Goal: Communication & Community: Answer question/provide support

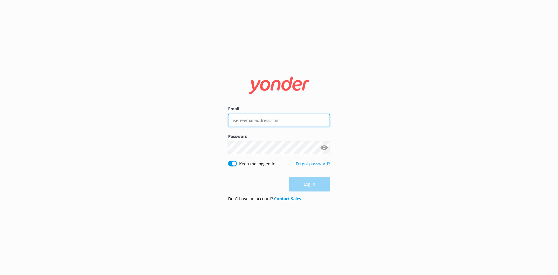
type input "[EMAIL_ADDRESS][DOMAIN_NAME]"
click at [321, 185] on div "Log in" at bounding box center [279, 184] width 102 height 15
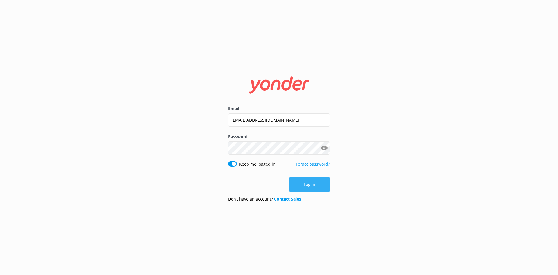
click at [309, 182] on button "Log in" at bounding box center [309, 184] width 41 height 15
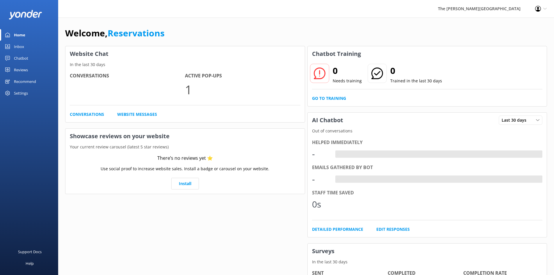
click at [23, 45] on div "Inbox" at bounding box center [19, 47] width 10 height 12
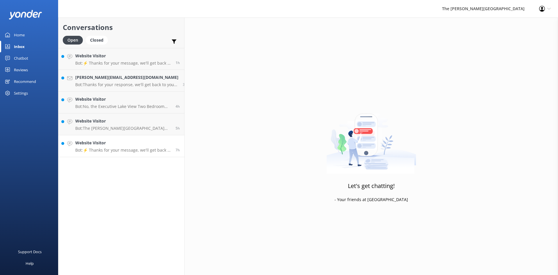
click at [103, 142] on h4 "Website Visitor" at bounding box center [123, 142] width 96 height 6
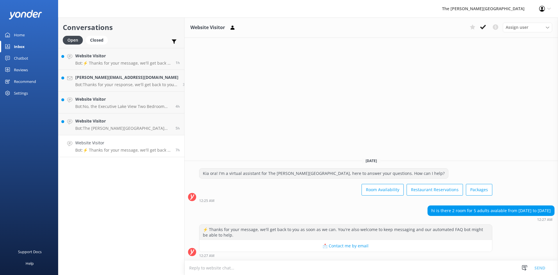
click at [232, 269] on textarea at bounding box center [371, 267] width 373 height 14
click at [339, 246] on button "📩 Contact me by email" at bounding box center [345, 246] width 293 height 12
drag, startPoint x: 337, startPoint y: 246, endPoint x: 326, endPoint y: 246, distance: 10.5
click at [337, 246] on button "📩 Contact me by email" at bounding box center [345, 246] width 293 height 12
click at [230, 268] on textarea at bounding box center [371, 267] width 373 height 14
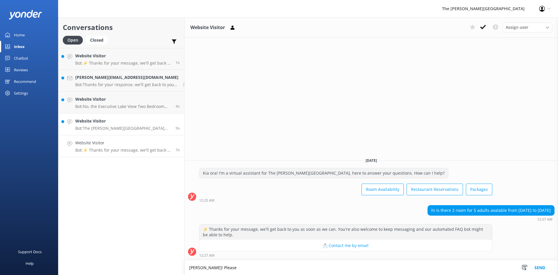
type textarea "[PERSON_NAME]! Please"
click at [97, 119] on h4 "Website Visitor" at bounding box center [123, 121] width 96 height 6
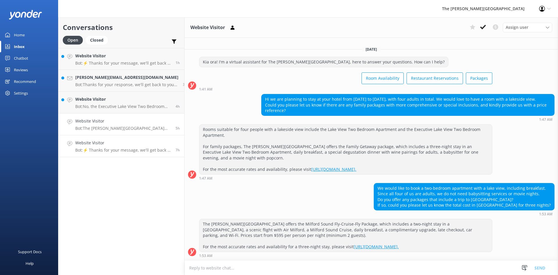
click at [88, 148] on p "Bot: ⚡ Thanks for your message, we'll get back to you as soon as we can. You're…" at bounding box center [123, 149] width 96 height 5
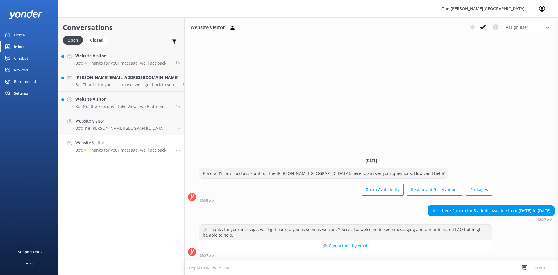
click at [94, 151] on p "Bot: ⚡ Thanks for your message, we'll get back to you as soon as we can. You're…" at bounding box center [123, 149] width 96 height 5
click at [110, 143] on h4 "Website Visitor" at bounding box center [123, 142] width 96 height 6
click at [104, 147] on div "Website Visitor Bot: ⚡ Thanks for your message, we'll get back to you as soon a…" at bounding box center [123, 145] width 96 height 13
click at [128, 145] on h4 "Website Visitor" at bounding box center [123, 142] width 96 height 6
click at [217, 268] on textarea at bounding box center [371, 267] width 373 height 14
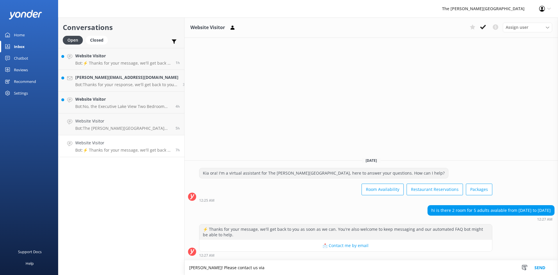
click at [245, 270] on textarea "[PERSON_NAME]! Please contact us via" at bounding box center [371, 267] width 373 height 15
paste textarea "[EMAIL_ADDRESS][DOMAIN_NAME]"
drag, startPoint x: 296, startPoint y: 267, endPoint x: 238, endPoint y: 269, distance: 57.6
click at [238, 269] on textarea "[PERSON_NAME]! Please contact us via [EMAIL_ADDRESS][DOMAIN_NAME]" at bounding box center [371, 267] width 373 height 15
click at [299, 269] on textarea "[PERSON_NAME]! Please contact us via [EMAIL_ADDRESS][DOMAIN_NAME]" at bounding box center [371, 267] width 373 height 15
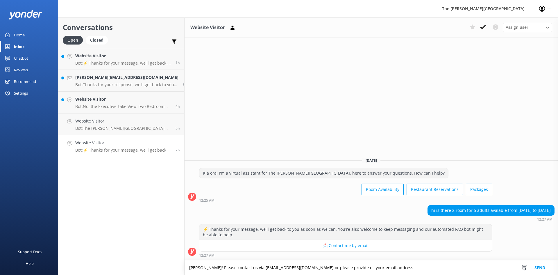
type textarea "[PERSON_NAME]! Please contact us via [EMAIL_ADDRESS][DOMAIN_NAME] or please pro…"
click at [536, 266] on button "Send" at bounding box center [540, 267] width 22 height 15
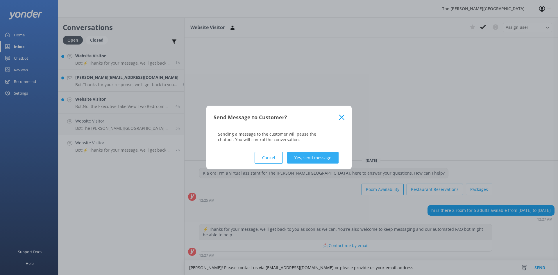
click at [306, 154] on button "Yes, send message" at bounding box center [312, 158] width 51 height 12
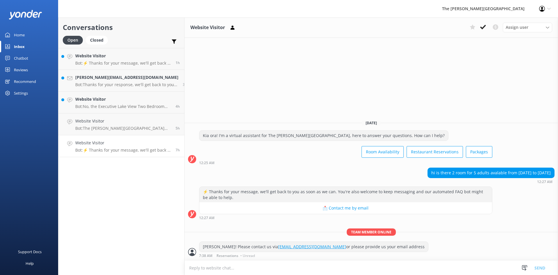
click at [110, 144] on h4 "Website Visitor" at bounding box center [123, 142] width 96 height 6
click at [101, 126] on p "Bot: The [PERSON_NAME][GEOGRAPHIC_DATA] offers the Milford Sound Fly-Cruise-Fly…" at bounding box center [123, 128] width 96 height 5
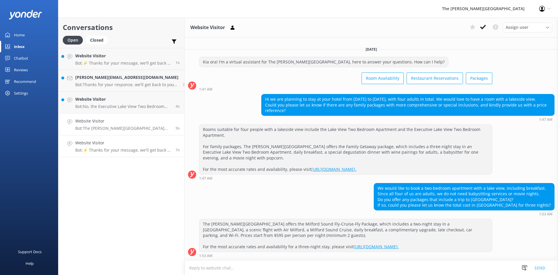
click at [104, 147] on div "Website Visitor Bot: ⚡ Thanks for your message, we'll get back to you as soon a…" at bounding box center [123, 145] width 96 height 13
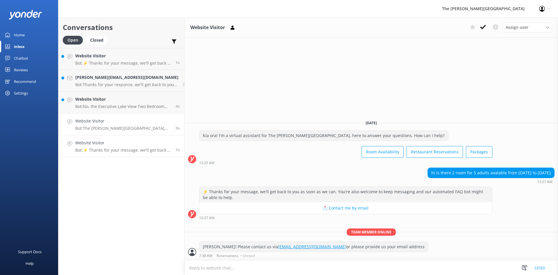
click at [103, 117] on link "Website Visitor Bot: The [PERSON_NAME][GEOGRAPHIC_DATA] offers the Milford Soun…" at bounding box center [121, 124] width 126 height 22
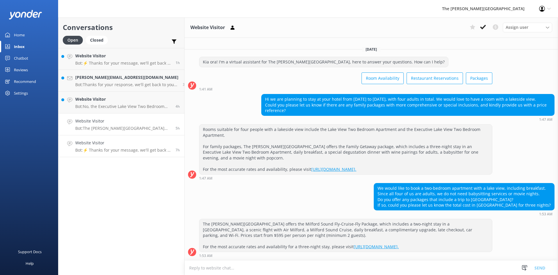
click at [101, 141] on h4 "Website Visitor" at bounding box center [123, 142] width 96 height 6
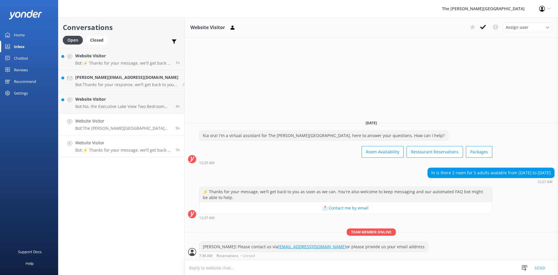
click at [93, 122] on h4 "Website Visitor" at bounding box center [123, 121] width 96 height 6
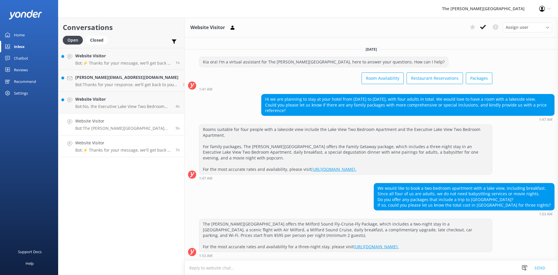
click at [99, 146] on div "Website Visitor Bot: ⚡ Thanks for your message, we'll get back to you as soon a…" at bounding box center [123, 145] width 96 height 13
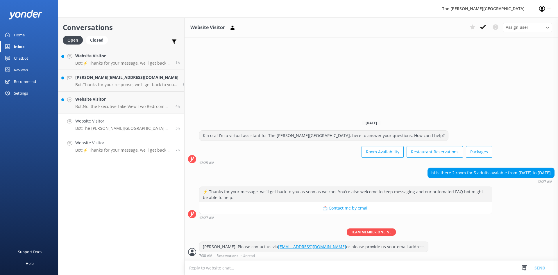
click at [95, 130] on p "Bot: The [PERSON_NAME][GEOGRAPHIC_DATA] offers the Milford Sound Fly-Cruise-Fly…" at bounding box center [123, 128] width 96 height 5
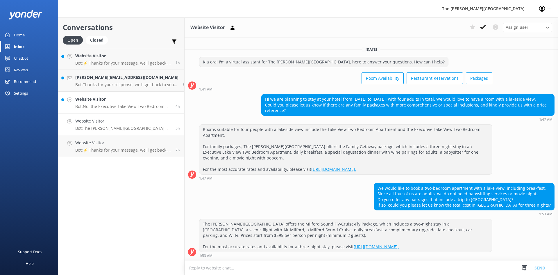
click at [94, 105] on p "Bot: No, the Executive Lake View Two Bedroom Apartment does not feature a batht…" at bounding box center [123, 106] width 96 height 5
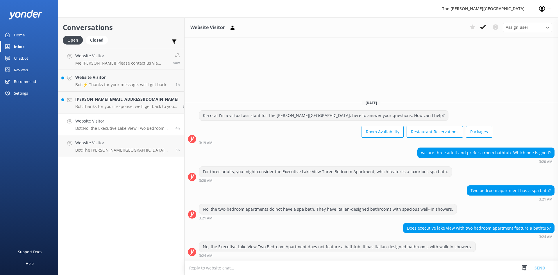
click at [105, 119] on h4 "Website Visitor" at bounding box center [123, 121] width 96 height 6
click at [100, 99] on h4 "[PERSON_NAME][EMAIL_ADDRESS][DOMAIN_NAME]" at bounding box center [126, 99] width 103 height 6
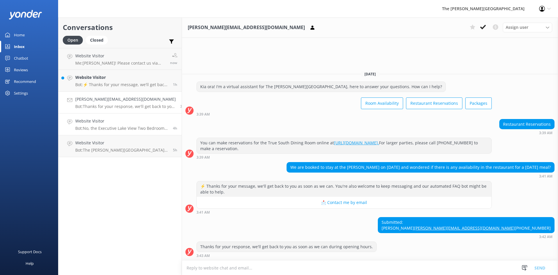
click at [96, 123] on h4 "Website Visitor" at bounding box center [121, 121] width 93 height 6
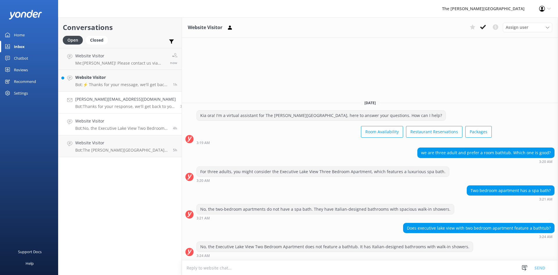
click at [99, 101] on h4 "[PERSON_NAME][EMAIL_ADDRESS][DOMAIN_NAME]" at bounding box center [125, 99] width 101 height 6
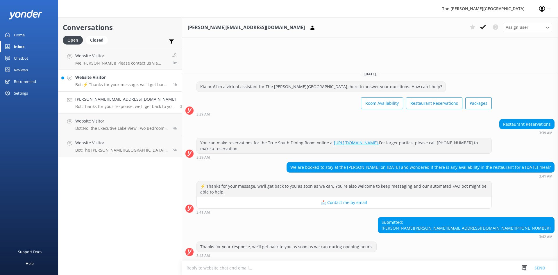
click at [99, 81] on div "Website Visitor Bot: ⚡ Thanks for your message, we'll get back to you as soon a…" at bounding box center [121, 80] width 93 height 13
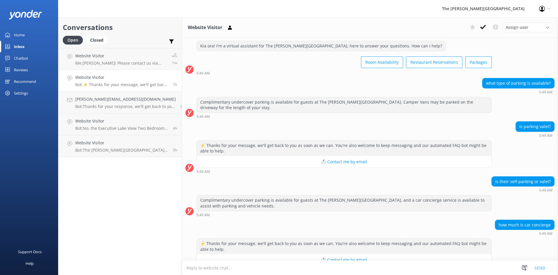
scroll to position [287, 0]
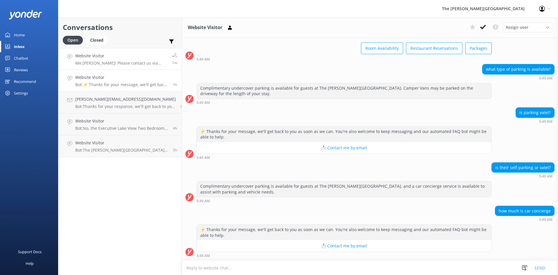
click at [99, 61] on p "Me: [PERSON_NAME]! Please contact us via [EMAIL_ADDRESS][DOMAIN_NAME] or please…" at bounding box center [121, 62] width 92 height 5
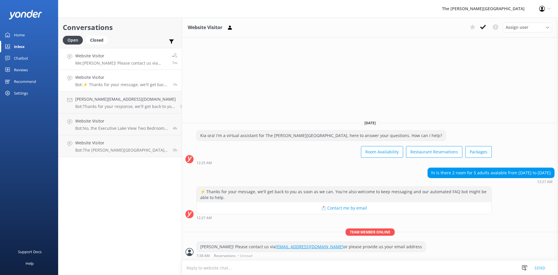
click at [109, 79] on h4 "Website Visitor" at bounding box center [121, 77] width 93 height 6
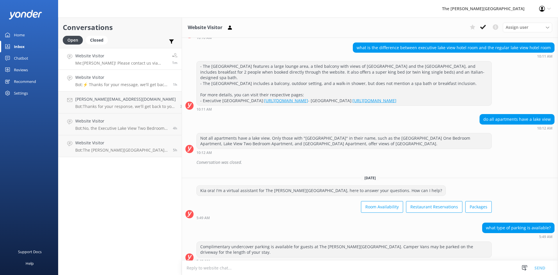
click at [146, 60] on div "Website Visitor Me: Kia Ora! Please contact us via [EMAIL_ADDRESS][DOMAIN_NAME]…" at bounding box center [121, 59] width 92 height 12
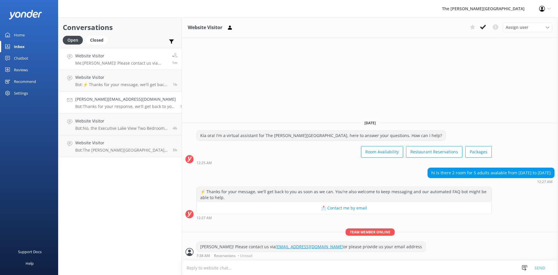
click at [117, 108] on p "Bot: Thanks for your response, we'll get back to you as soon as we can during o…" at bounding box center [125, 106] width 101 height 5
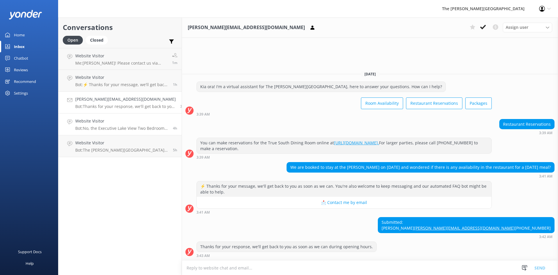
click at [106, 114] on link "Website Visitor Bot: No, the Executive Lake View Two Bedroom Apartment does not…" at bounding box center [119, 124] width 123 height 22
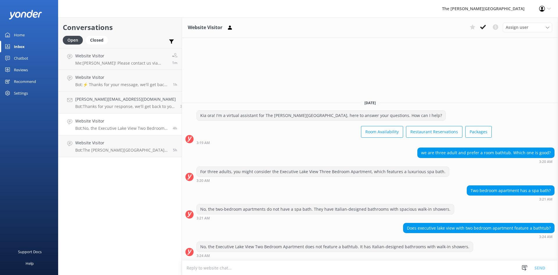
click at [108, 125] on div "Website Visitor Bot: No, the Executive Lake View Two Bedroom Apartment does not…" at bounding box center [121, 124] width 93 height 13
click at [121, 150] on p "Bot: The [PERSON_NAME][GEOGRAPHIC_DATA] offers the Milford Sound Fly-Cruise-Fly…" at bounding box center [121, 149] width 93 height 5
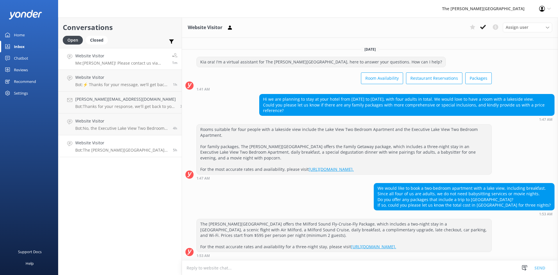
click at [103, 61] on p "Me: [PERSON_NAME]! Please contact us via [EMAIL_ADDRESS][DOMAIN_NAME] or please…" at bounding box center [121, 62] width 92 height 5
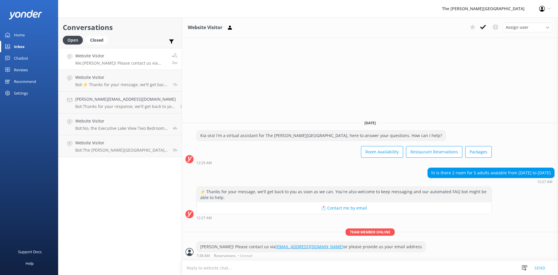
drag, startPoint x: 390, startPoint y: 250, endPoint x: 188, endPoint y: 248, distance: 201.4
click at [188, 248] on div "[PERSON_NAME]! Please contact us via [EMAIL_ADDRESS][DOMAIN_NAME] or please pro…" at bounding box center [370, 249] width 376 height 16
copy div "[PERSON_NAME]! Please contact us via [EMAIL_ADDRESS][DOMAIN_NAME] or please pro…"
click at [91, 145] on h4 "Website Visitor" at bounding box center [121, 142] width 93 height 6
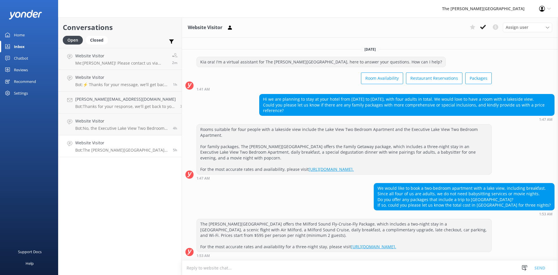
click at [91, 145] on h4 "Website Visitor" at bounding box center [121, 142] width 93 height 6
click at [234, 269] on textarea at bounding box center [370, 267] width 376 height 14
paste textarea "[PERSON_NAME]! Please contact us via [EMAIL_ADDRESS][DOMAIN_NAME] or please pro…"
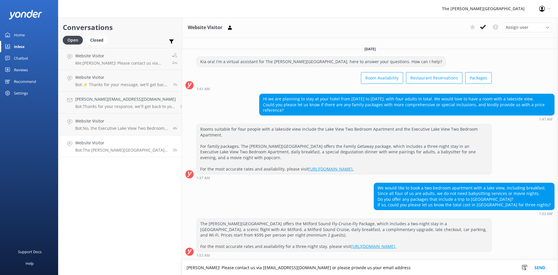
type textarea "[PERSON_NAME]! Please contact us via [EMAIL_ADDRESS][DOMAIN_NAME] or please pro…"
click at [541, 267] on button "Send" at bounding box center [540, 267] width 22 height 15
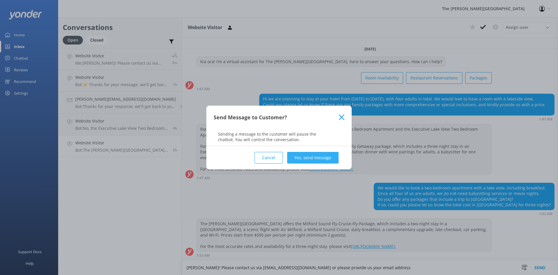
click at [298, 157] on button "Yes, send message" at bounding box center [312, 158] width 51 height 12
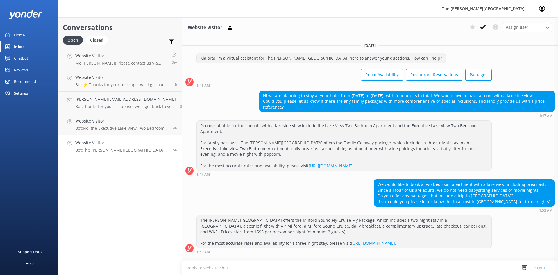
scroll to position [34, 0]
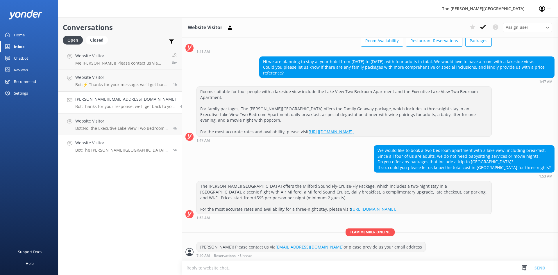
click at [108, 99] on h4 "[PERSON_NAME][EMAIL_ADDRESS][DOMAIN_NAME]" at bounding box center [125, 99] width 101 height 6
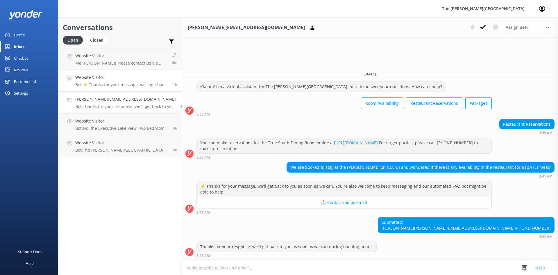
click at [109, 83] on p "Bot: ⚡ Thanks for your message, we'll get back to you as soon as we can. You're…" at bounding box center [121, 84] width 93 height 5
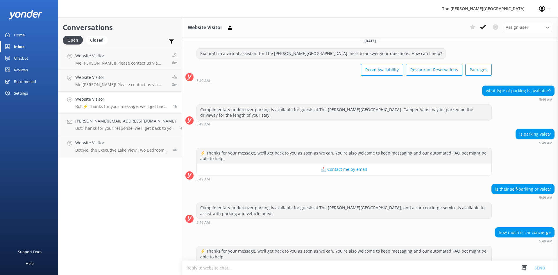
scroll to position [287, 0]
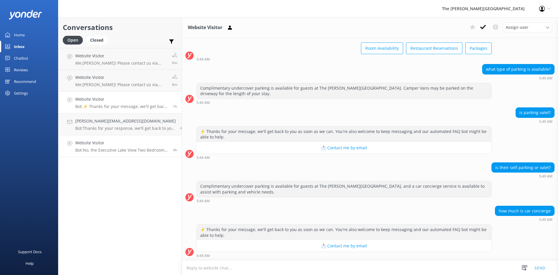
click at [100, 141] on h4 "Website Visitor" at bounding box center [121, 142] width 93 height 6
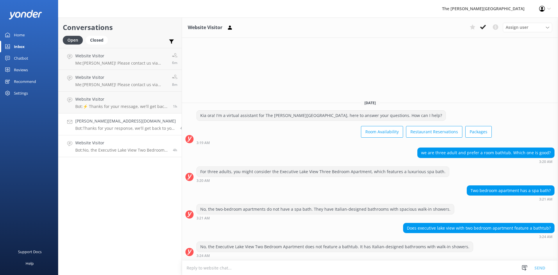
click at [115, 128] on p "Bot: Thanks for your response, we'll get back to you as soon as we can during o…" at bounding box center [125, 128] width 101 height 5
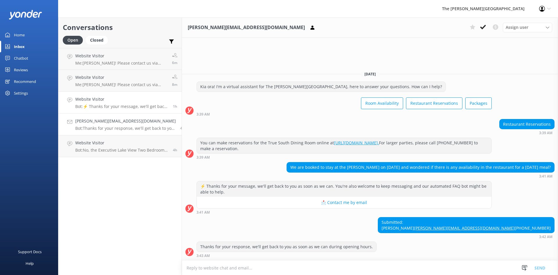
click at [118, 107] on p "Bot: ⚡ Thanks for your message, we'll get back to you as soon as we can. You're…" at bounding box center [121, 106] width 93 height 5
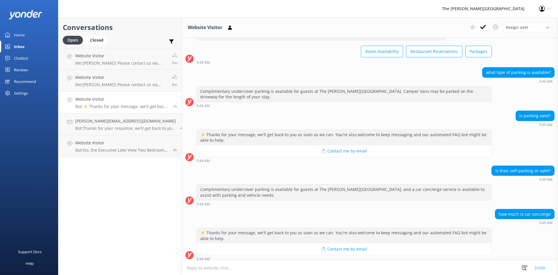
scroll to position [287, 0]
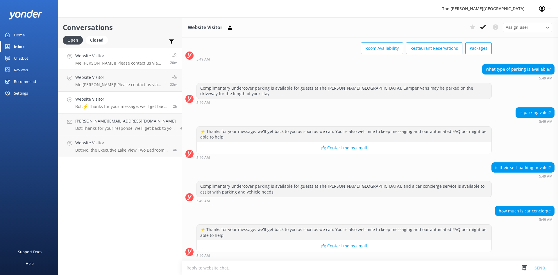
click at [94, 61] on p "Me: [PERSON_NAME]! Please contact us via [EMAIL_ADDRESS][DOMAIN_NAME] or please…" at bounding box center [120, 62] width 90 height 5
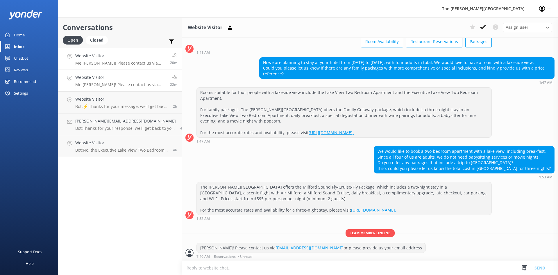
scroll to position [34, 0]
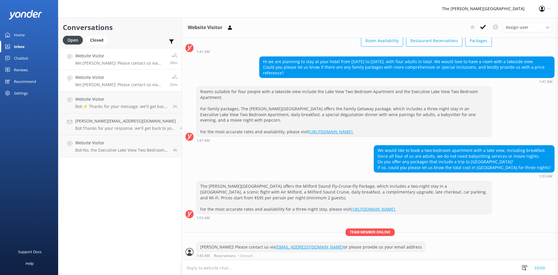
click at [109, 76] on h4 "Website Visitor" at bounding box center [120, 77] width 90 height 6
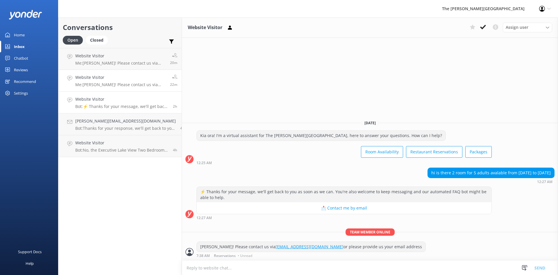
click at [98, 98] on h4 "Website Visitor" at bounding box center [121, 99] width 93 height 6
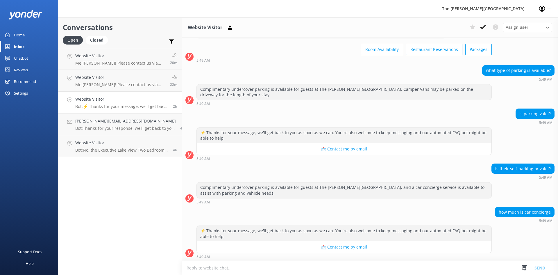
scroll to position [287, 0]
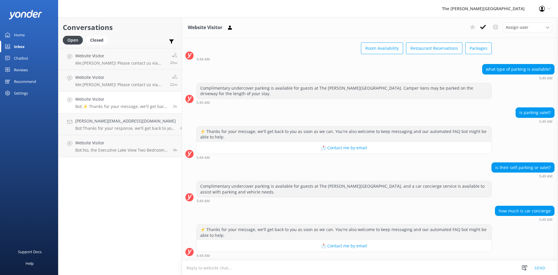
click at [237, 265] on textarea at bounding box center [370, 267] width 376 height 14
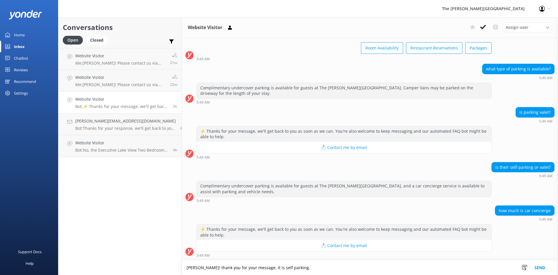
drag, startPoint x: 284, startPoint y: 267, endPoint x: 289, endPoint y: 267, distance: 4.9
click at [284, 267] on textarea "[PERSON_NAME]! thank you for your message, it is self parking." at bounding box center [370, 267] width 376 height 15
paste textarea "[EMAIL_ADDRESS][DOMAIN_NAME]"
type textarea "[PERSON_NAME]! thank you for your message, it is self parking. please contact […"
click at [545, 270] on button "Send" at bounding box center [540, 267] width 22 height 15
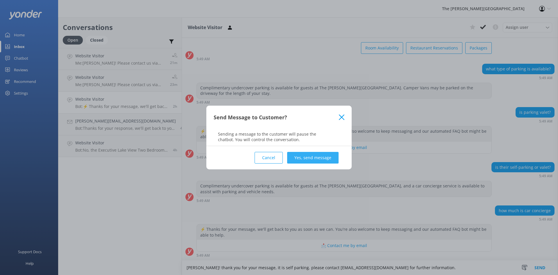
click at [318, 158] on button "Yes, send message" at bounding box center [312, 158] width 51 height 12
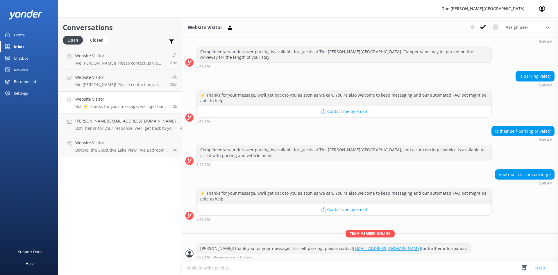
scroll to position [325, 0]
